Goal: Transaction & Acquisition: Book appointment/travel/reservation

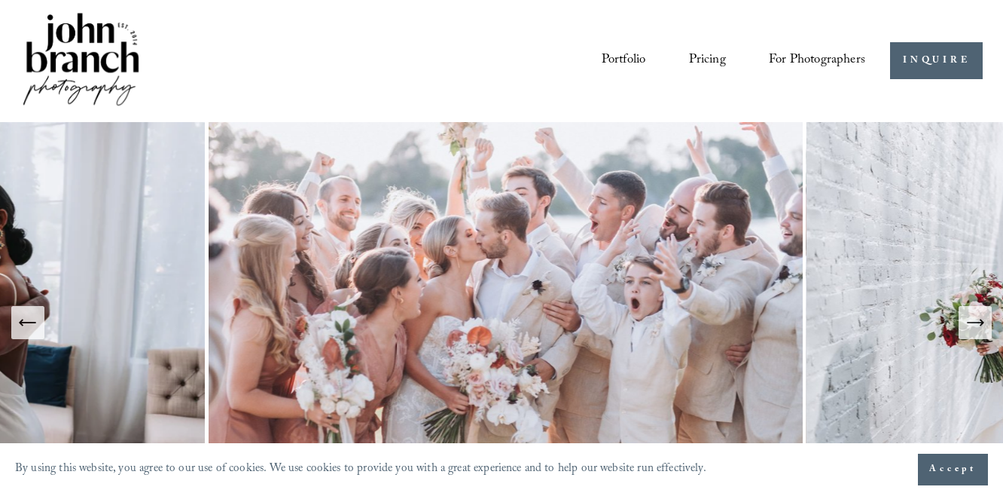
click at [6, 53] on div "Skip to Content Portfolio Pricing For Photographers Courses Blog" at bounding box center [501, 61] width 1003 height 122
click at [53, 53] on img at bounding box center [81, 61] width 122 height 102
click at [701, 61] on link "Pricing" at bounding box center [707, 61] width 37 height 28
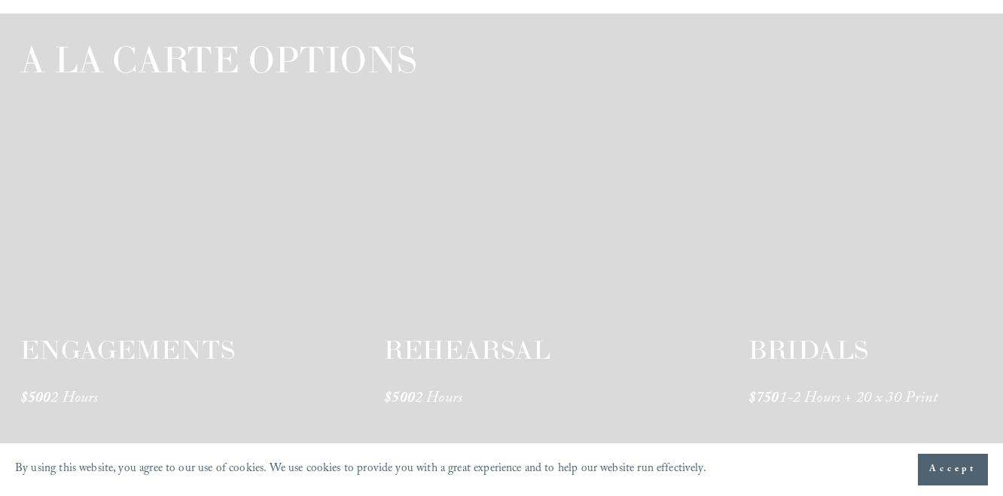
scroll to position [2329, 0]
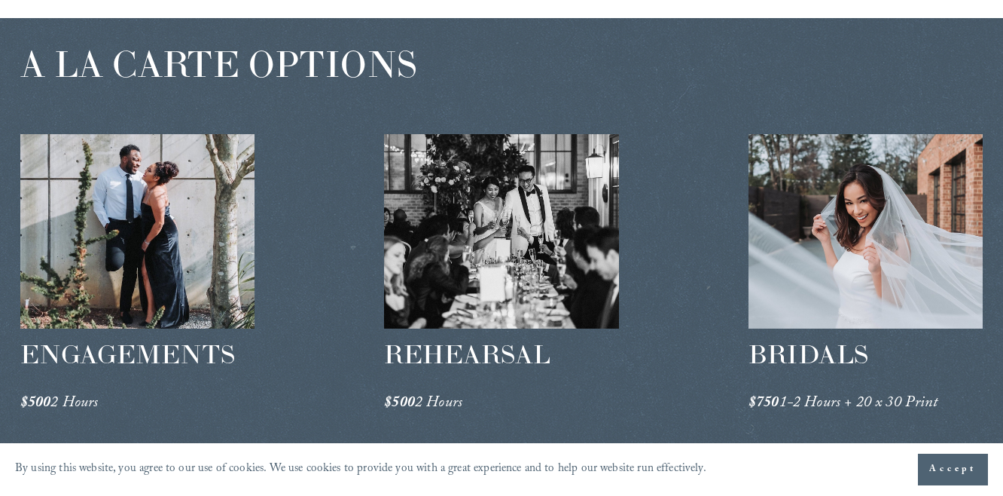
click at [147, 218] on div at bounding box center [137, 231] width 234 height 194
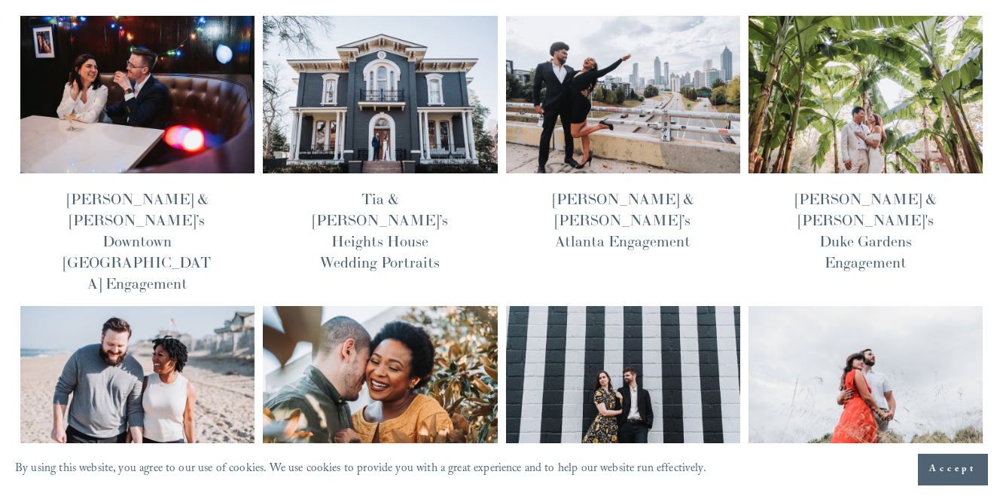
scroll to position [127, 0]
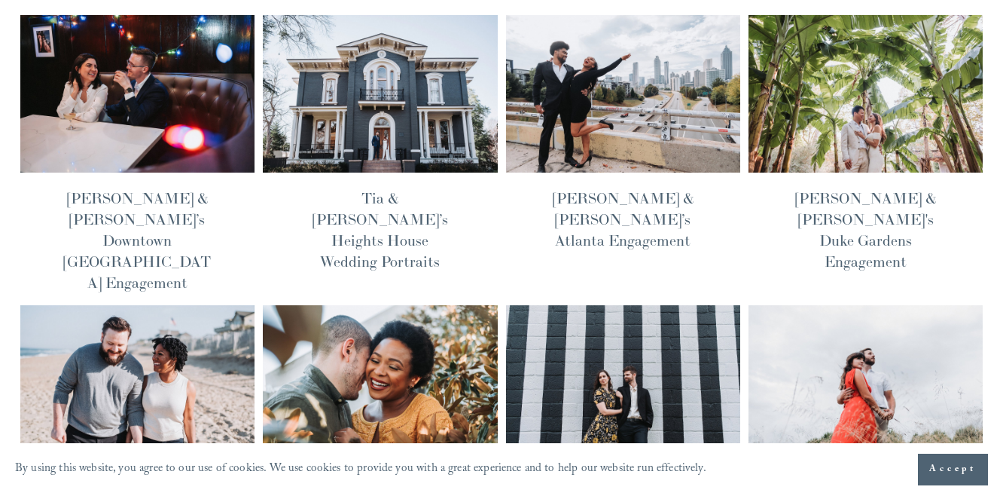
click at [179, 304] on img at bounding box center [137, 383] width 237 height 159
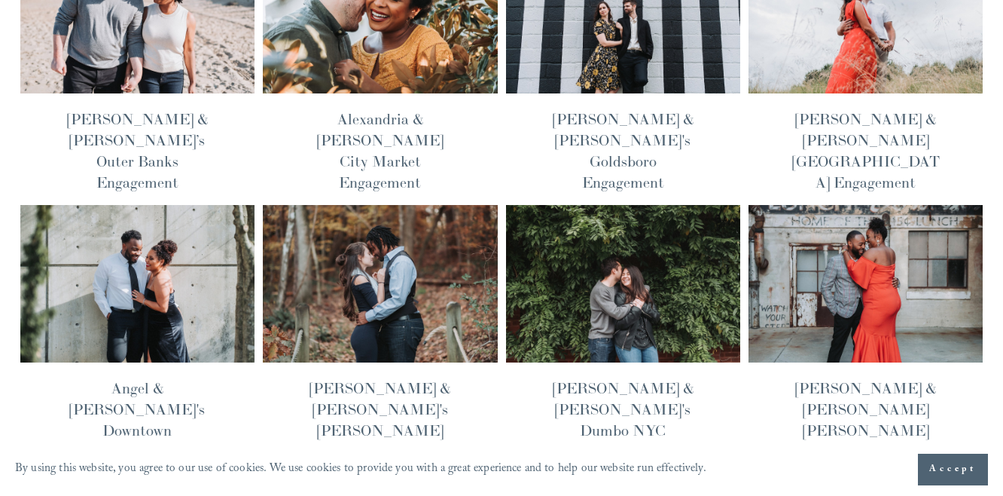
scroll to position [445, 0]
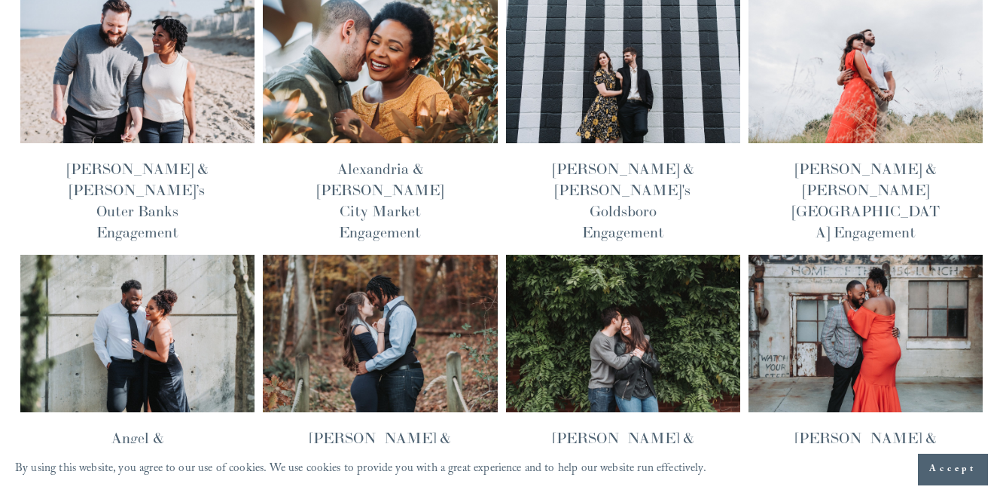
click at [863, 72] on img at bounding box center [865, 65] width 237 height 159
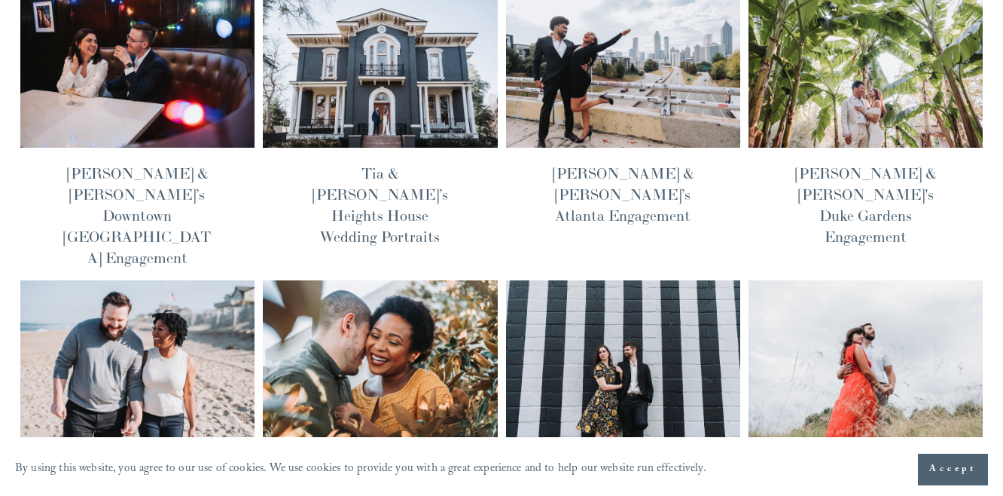
scroll to position [0, 0]
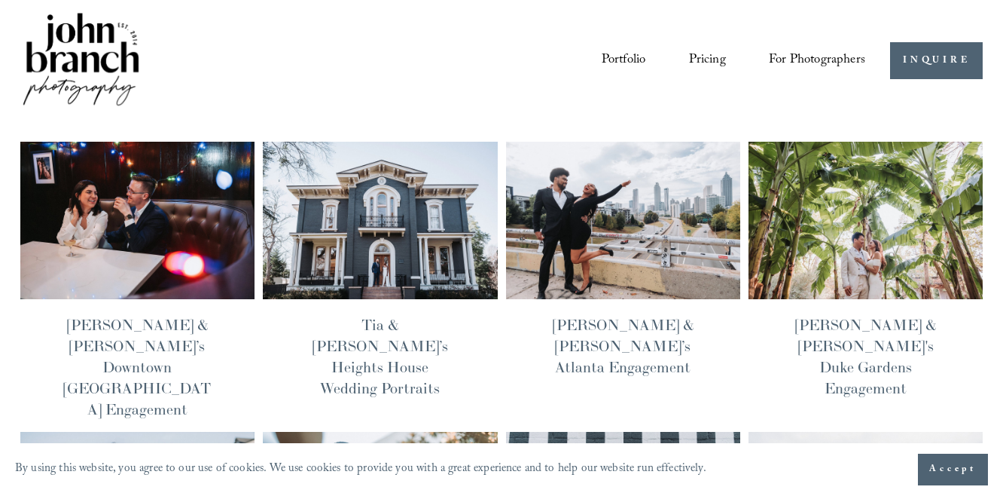
click at [639, 58] on link "Portfolio" at bounding box center [624, 61] width 44 height 28
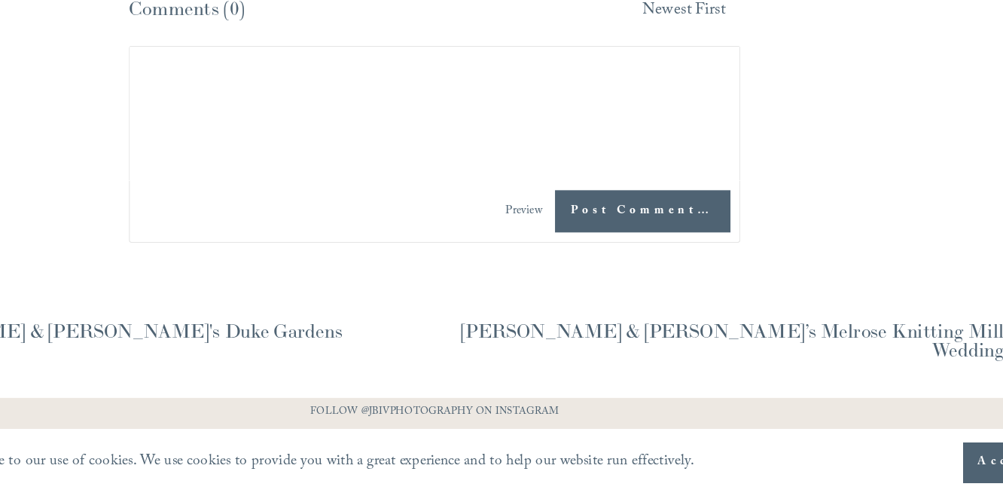
scroll to position [4241, 0]
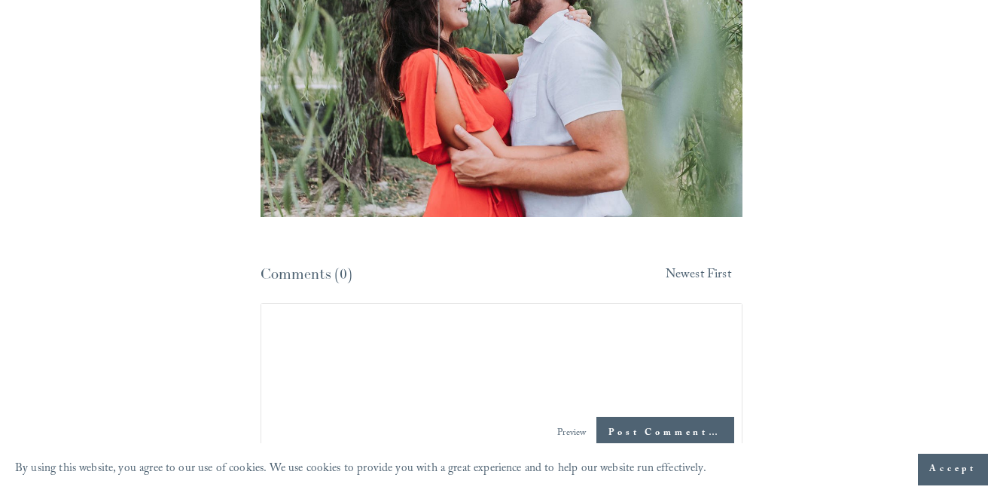
scroll to position [6856, 0]
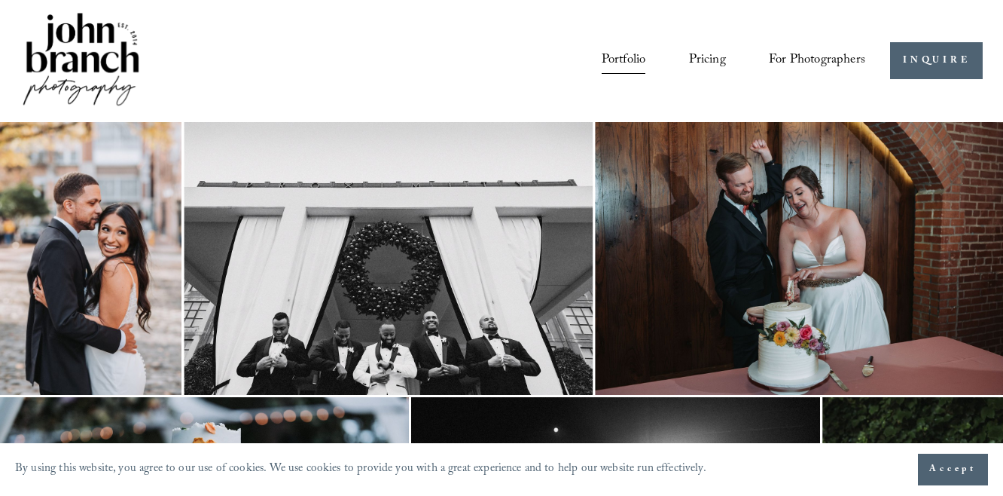
click at [677, 73] on nav "Portfolio Pricing For Photographers Presets Education Courses Blog" at bounding box center [734, 61] width 264 height 28
click at [692, 56] on link "Pricing" at bounding box center [707, 61] width 37 height 28
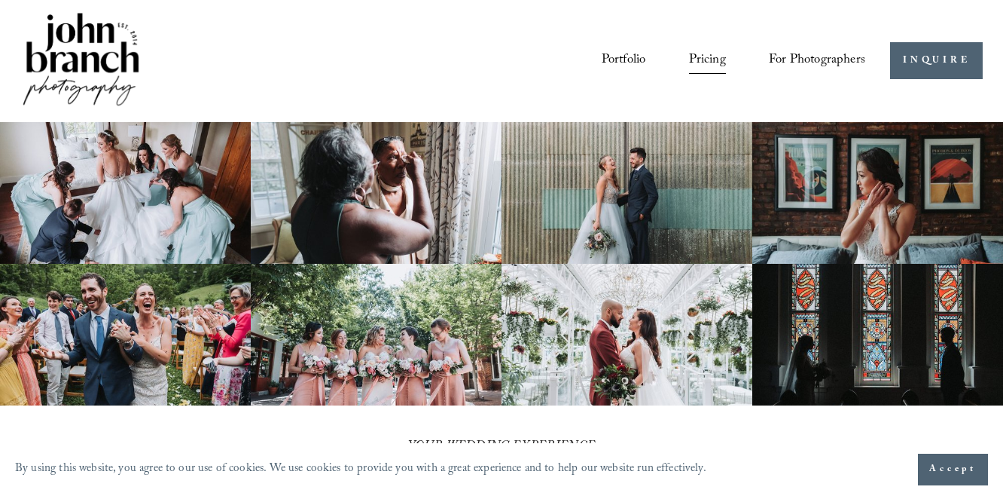
click at [110, 69] on img at bounding box center [81, 61] width 122 height 102
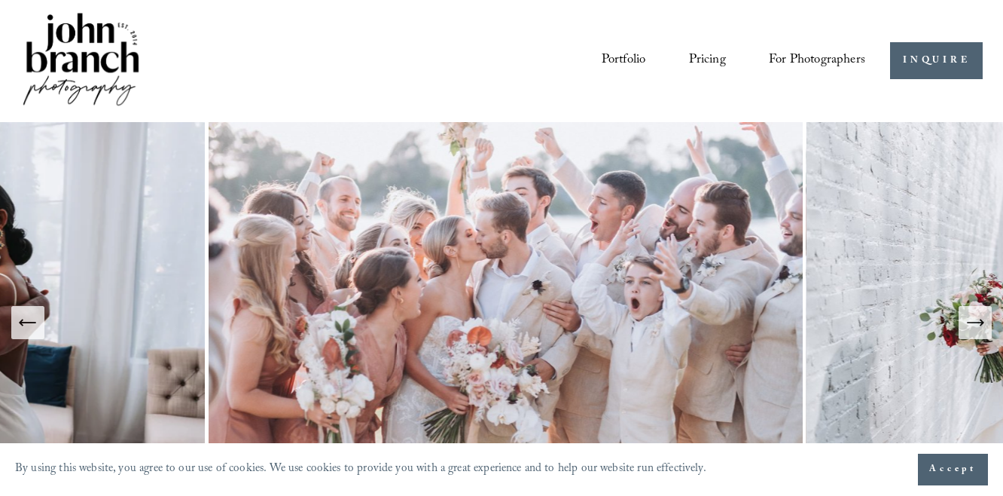
click at [704, 51] on link "Pricing" at bounding box center [707, 61] width 37 height 28
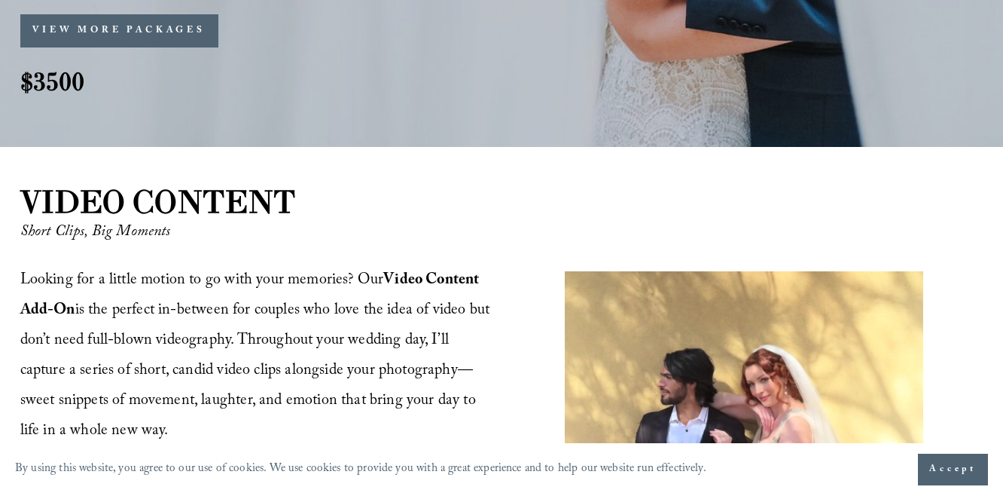
scroll to position [1458, 0]
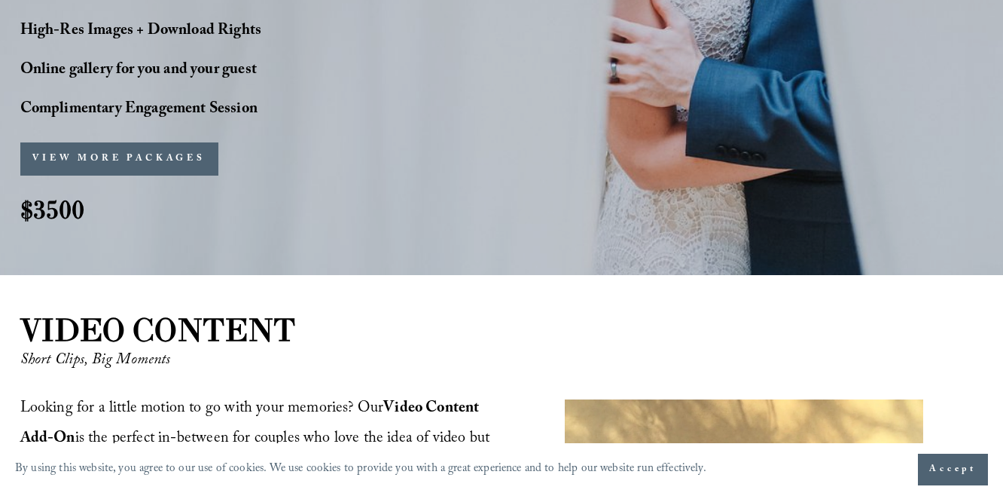
click at [122, 150] on button "VIEW MORE PACKAGES" at bounding box center [119, 158] width 198 height 33
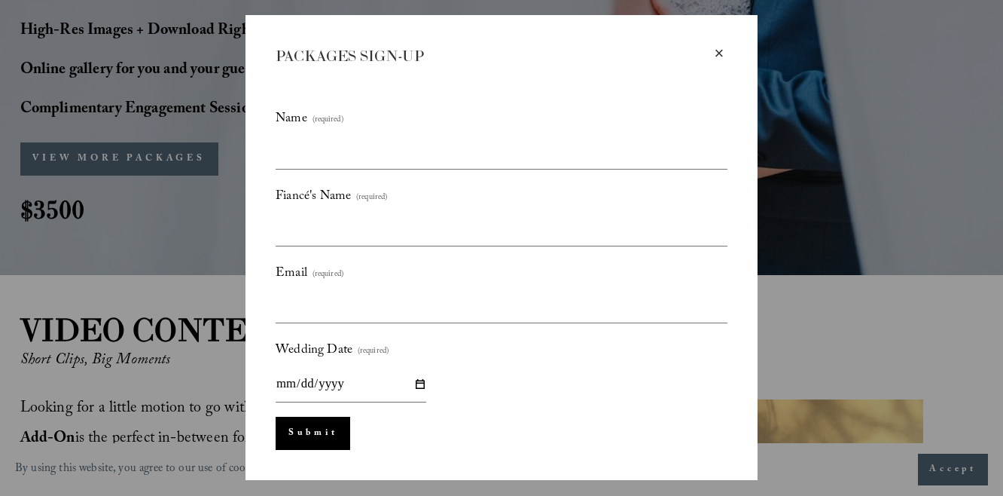
click at [728, 57] on div "× PACKAGES SIGN-UP Name (required) Fiancé's Name (required) Email (required) We…" at bounding box center [502, 247] width 512 height 465
click at [722, 58] on div "×" at bounding box center [719, 53] width 17 height 17
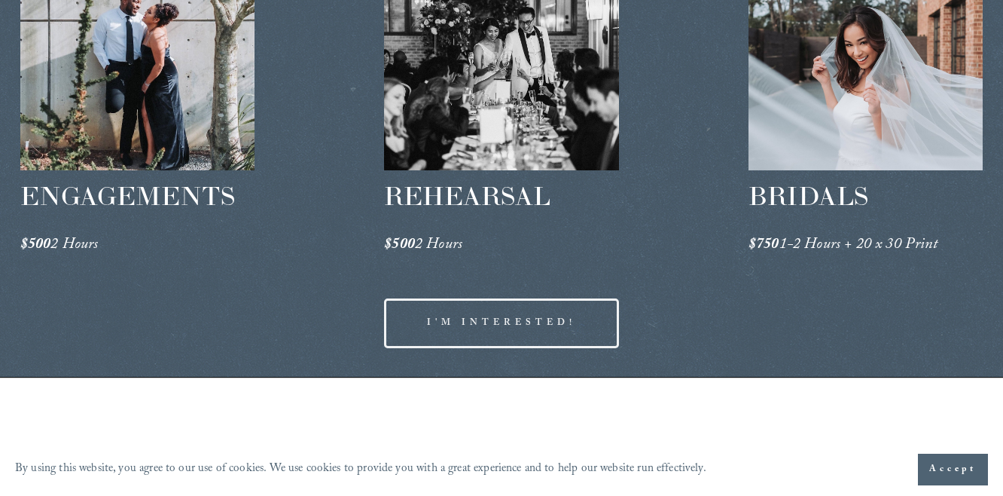
scroll to position [2412, 0]
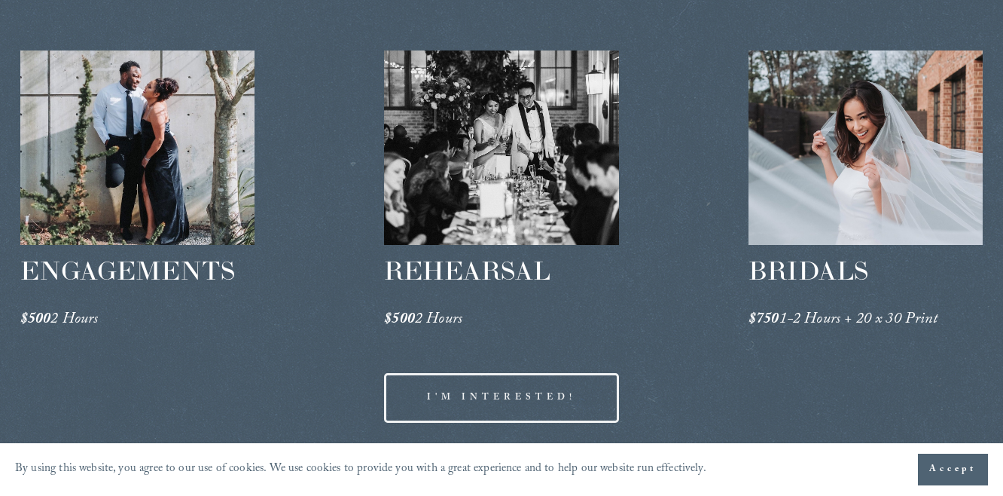
click at [423, 393] on link "I'M INTERESTED!" at bounding box center [501, 398] width 234 height 50
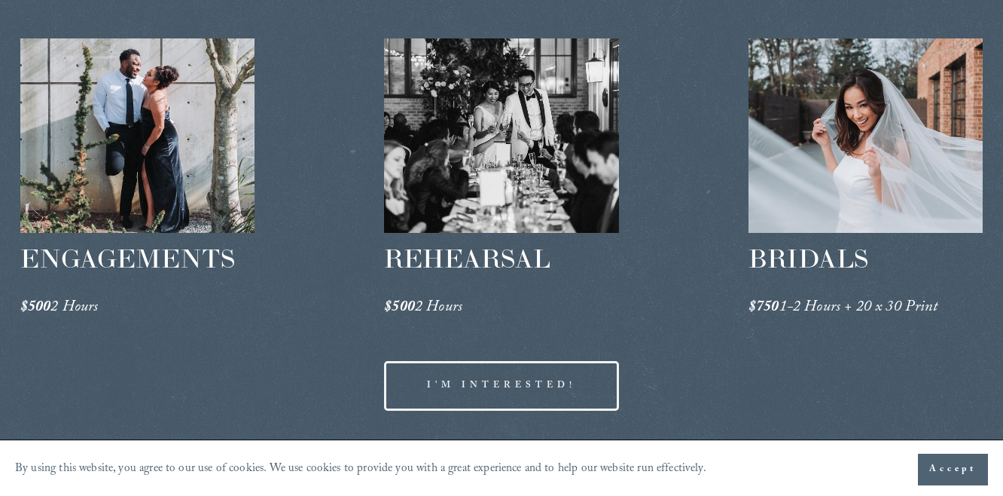
scroll to position [2426, 0]
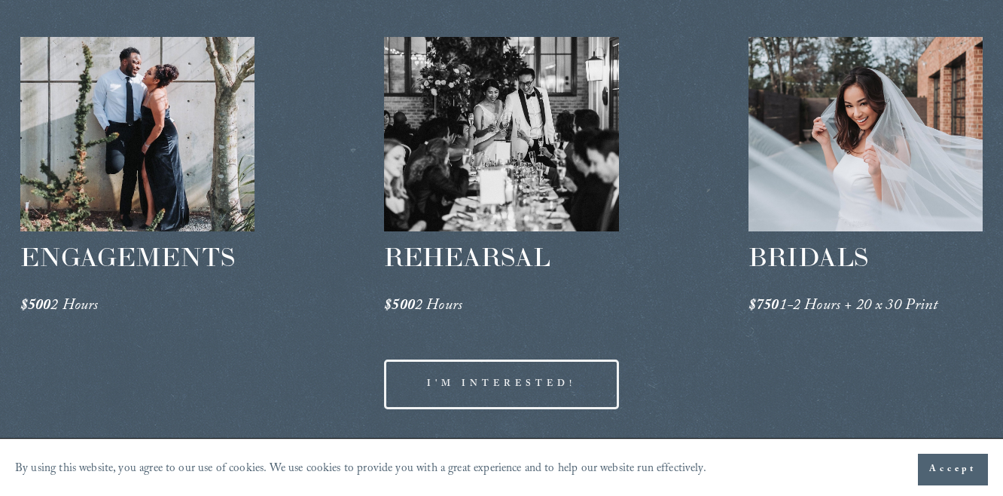
click at [153, 190] on div at bounding box center [137, 134] width 234 height 194
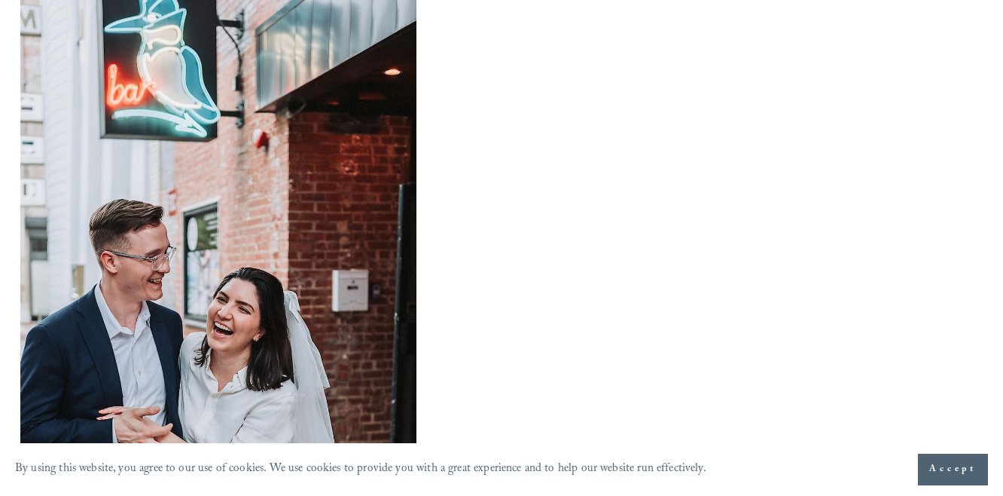
scroll to position [983, 0]
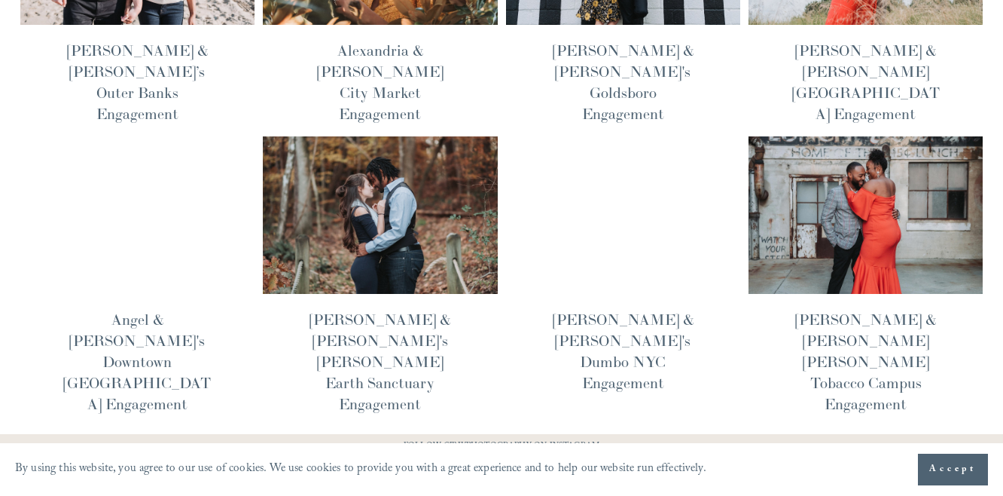
scroll to position [588, 0]
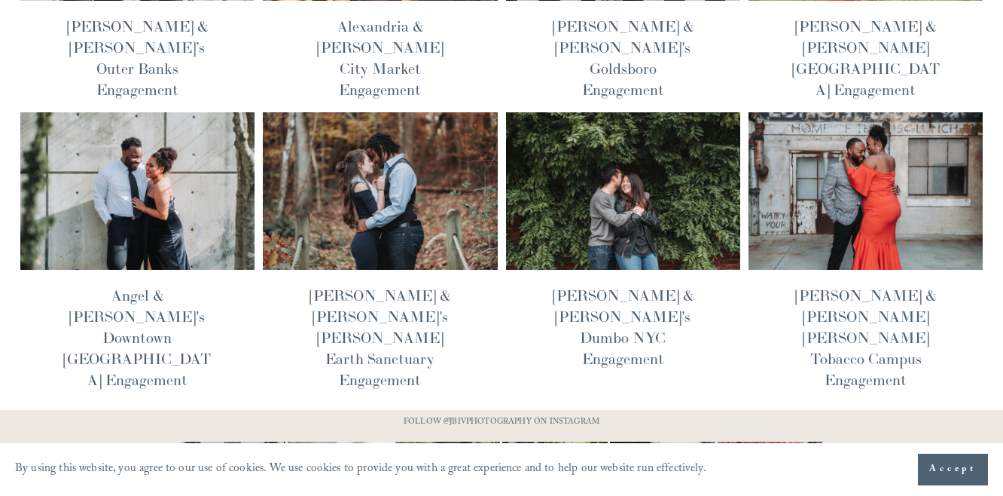
click at [547, 169] on img at bounding box center [623, 190] width 237 height 159
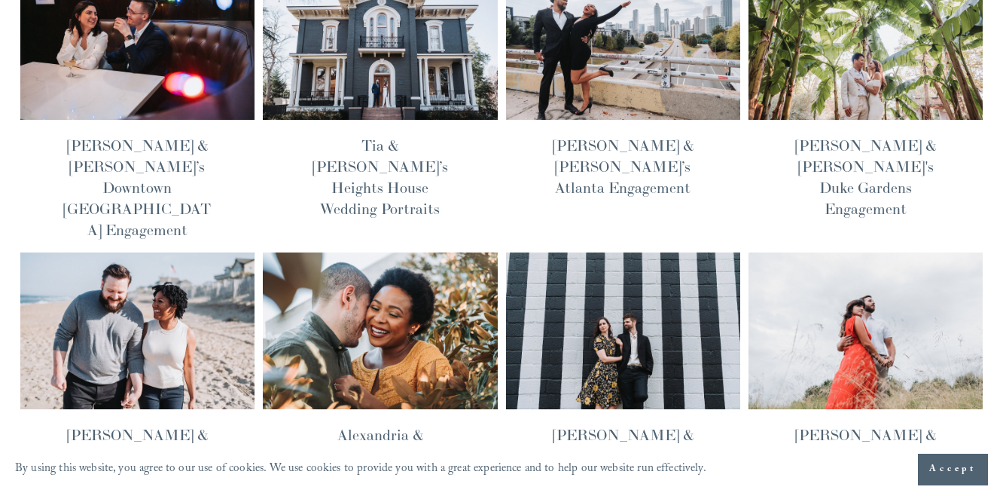
scroll to position [0, 0]
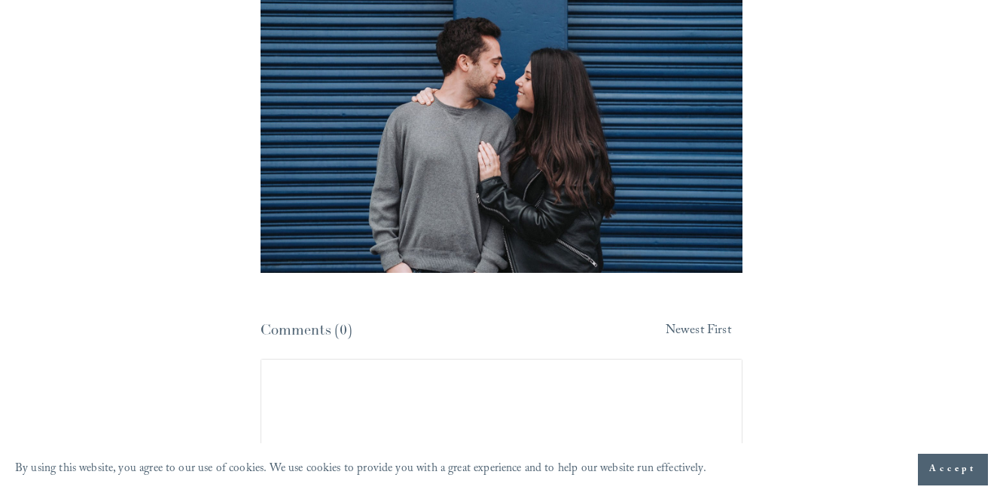
scroll to position [7379, 0]
